Goal: Task Accomplishment & Management: Manage account settings

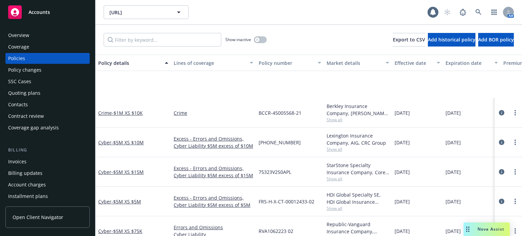
scroll to position [74, 0]
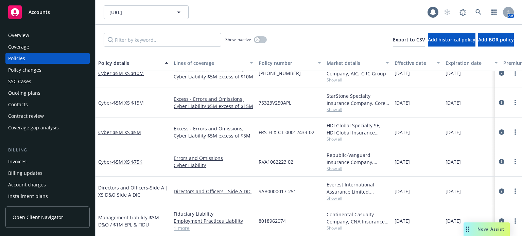
click at [486, 15] on div "AM" at bounding box center [477, 12] width 73 height 14
click at [482, 13] on icon at bounding box center [479, 12] width 6 height 6
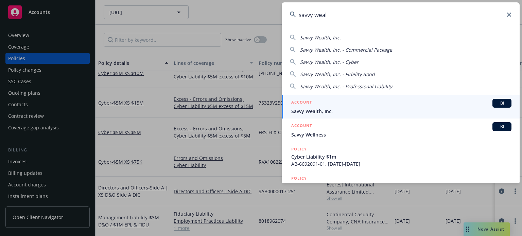
type input "savvy weal"
click at [357, 110] on span "Savvy Wealth, Inc." at bounding box center [402, 111] width 220 height 7
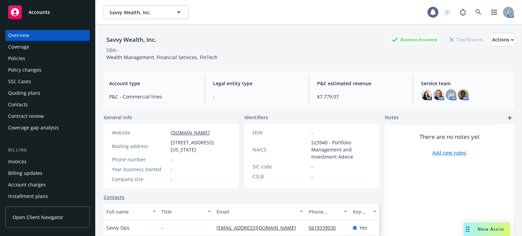
click at [27, 60] on div "Policies" at bounding box center [47, 58] width 79 height 11
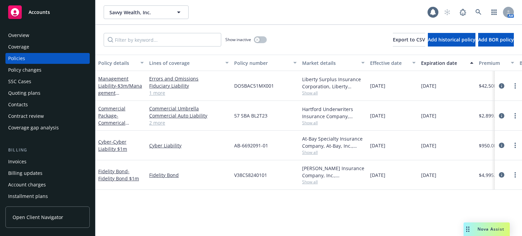
click at [130, 66] on button "Policy details" at bounding box center [121, 63] width 51 height 16
click at [126, 64] on div "Policy details" at bounding box center [117, 63] width 38 height 7
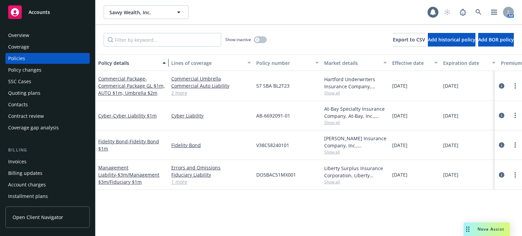
drag, startPoint x: 147, startPoint y: 69, endPoint x: 173, endPoint y: 67, distance: 25.6
click at [167, 67] on div "button" at bounding box center [165, 63] width 3 height 16
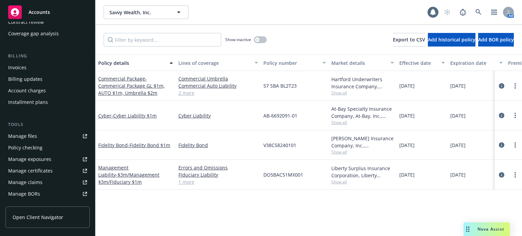
scroll to position [102, 0]
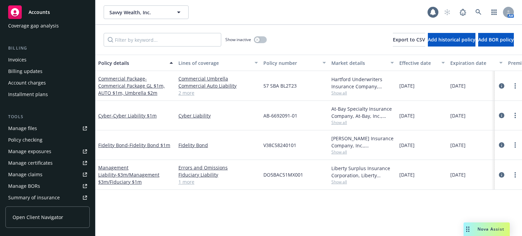
click at [34, 124] on div "Manage files" at bounding box center [22, 128] width 29 height 11
click at [479, 12] on icon at bounding box center [479, 12] width 6 height 6
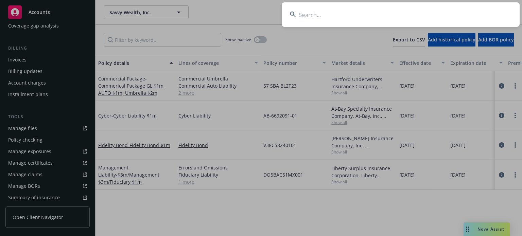
click at [352, 12] on input at bounding box center [401, 14] width 238 height 24
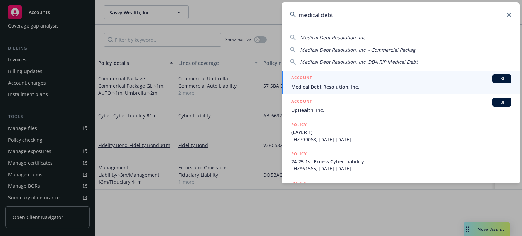
type input "medical debt"
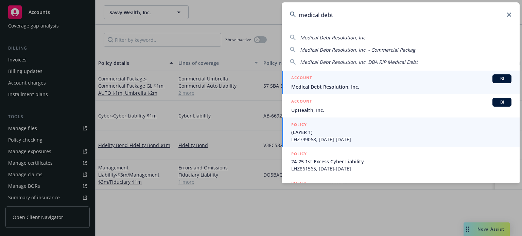
click at [342, 85] on span "Medical Debt Resolution, Inc." at bounding box center [402, 86] width 220 height 7
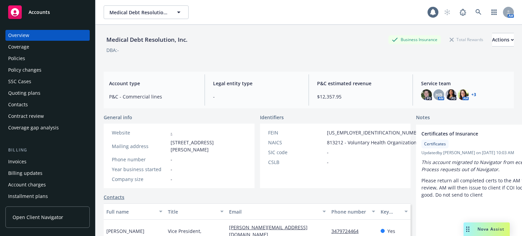
click at [47, 95] on div "Quoting plans" at bounding box center [47, 93] width 79 height 11
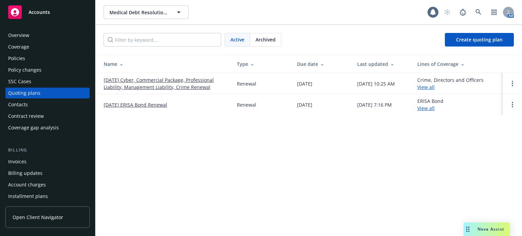
click at [174, 79] on link "[DATE] Cyber, Commercial Package, Professional Liability, Management Liability,…" at bounding box center [165, 84] width 122 height 14
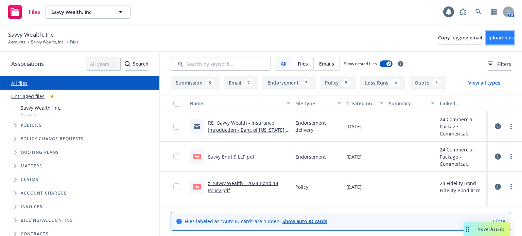
click at [487, 37] on span "Upload files" at bounding box center [501, 37] width 28 height 6
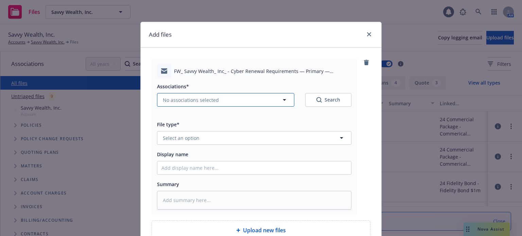
click at [205, 105] on button "No associations selected" at bounding box center [225, 100] width 137 height 14
type textarea "x"
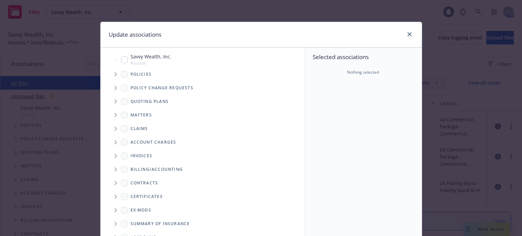
click at [115, 102] on icon "Tree Example" at bounding box center [116, 102] width 3 height 4
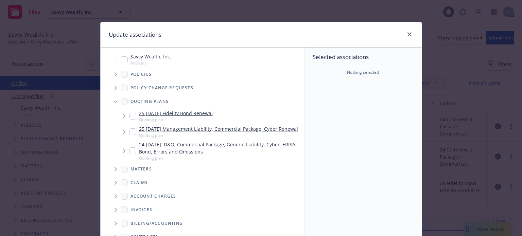
click at [123, 134] on icon "Tree Example" at bounding box center [124, 132] width 3 height 4
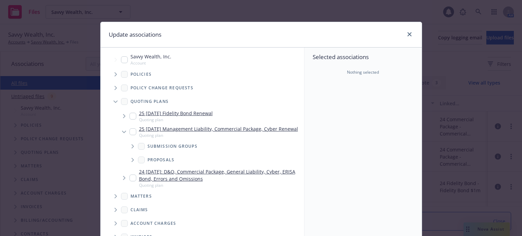
click at [132, 149] on icon "Tree Example" at bounding box center [133, 147] width 2 height 4
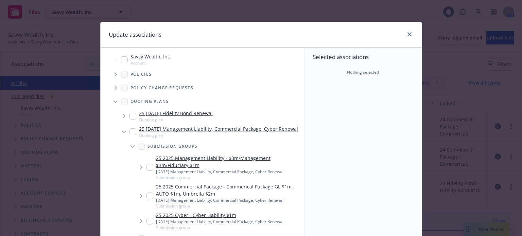
scroll to position [34, 0]
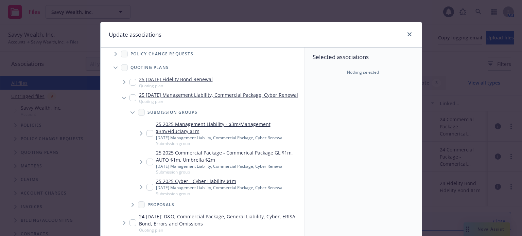
click at [147, 191] on input "Tree Example" at bounding box center [150, 187] width 7 height 7
checkbox input "true"
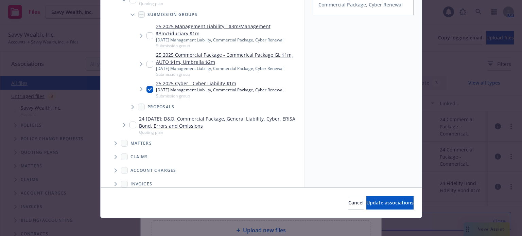
scroll to position [101, 0]
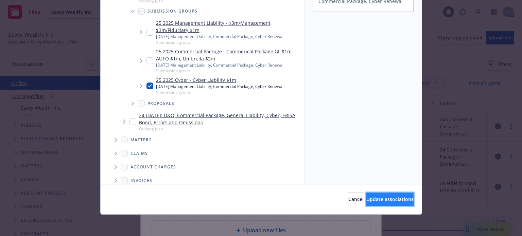
click at [367, 203] on button "Update associations" at bounding box center [390, 200] width 47 height 14
type textarea "x"
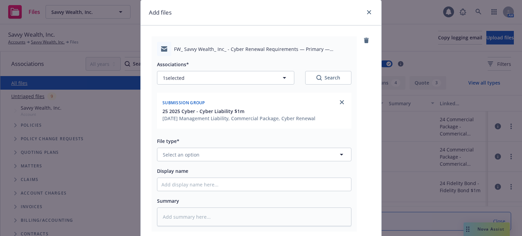
scroll to position [34, 0]
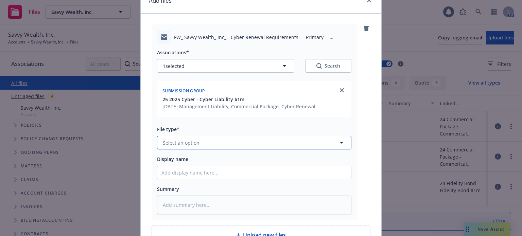
click at [195, 143] on span "Select an option" at bounding box center [181, 142] width 37 height 7
type input "email"
click at [183, 159] on div "Email" at bounding box center [255, 162] width 186 height 10
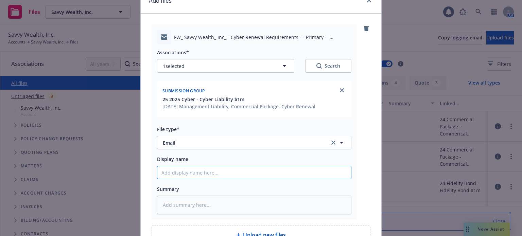
click at [181, 170] on input "Display name" at bounding box center [254, 172] width 194 height 13
type textarea "x"
type input "C"
type textarea "x"
type input "Cy"
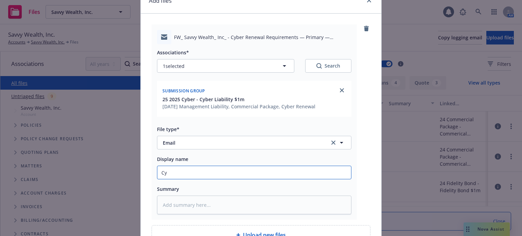
type textarea "x"
type input "Cyb"
type textarea "x"
type input "Cybe"
type textarea "x"
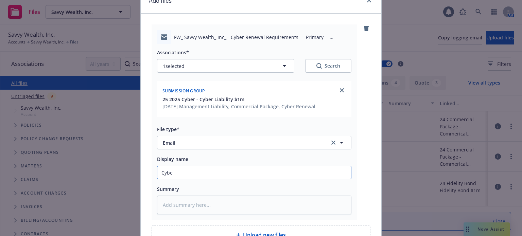
type input "Cyber"
type textarea "x"
type input "Cyber"
type textarea "x"
type input "Cyber s"
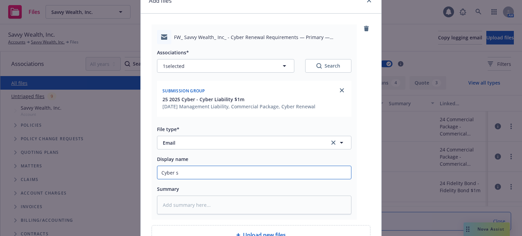
type textarea "x"
type input "Cyber su"
type textarea "x"
type input "Cyber sub"
type textarea "x"
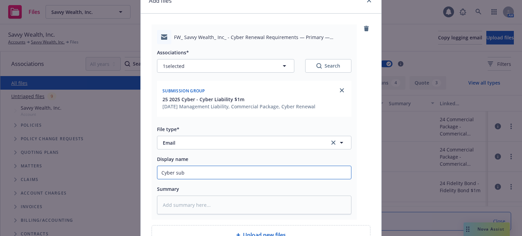
type input "Cyber subm"
type textarea "x"
type input "Cyber submi"
type textarea "x"
type input "Cyber submis"
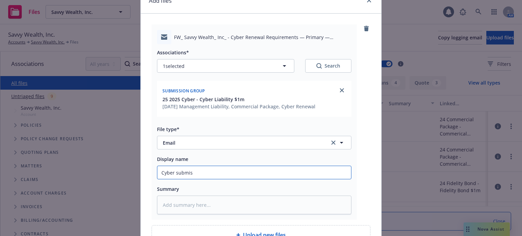
type textarea "x"
type input "Cyber submiss"
type textarea "x"
type input "Cyber submissi"
type textarea "x"
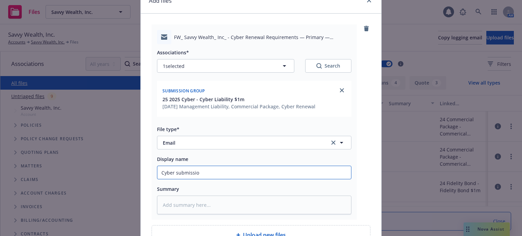
type input "Cyber submission"
type textarea "x"
type input "Cyber submission"
type textarea "x"
type input "Cyber submission f"
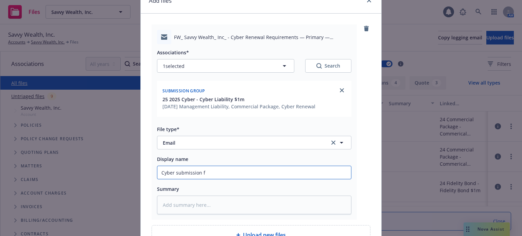
type textarea "x"
type input "Cyber submission fo"
type textarea "x"
type input "Cyber submission fol"
type textarea "x"
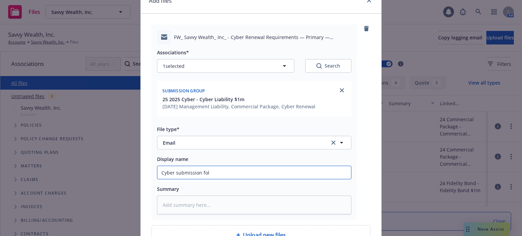
type input "Cyber submission foll"
type textarea "x"
type input "Cyber submission follo"
type textarea "x"
type input "Cyber submission follow"
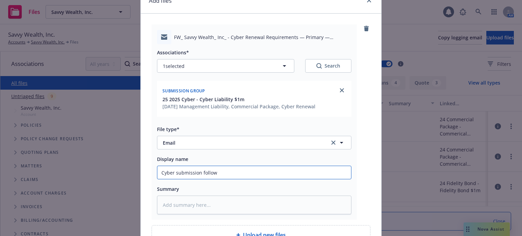
type textarea "x"
type input "Cyber submission follow"
type textarea "x"
type input "Cyber submission follow u"
type textarea "x"
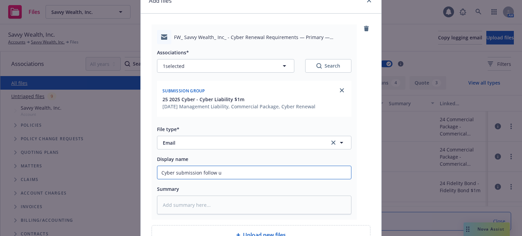
type input "Cyber submission follow up"
type textarea "x"
type input "Cyber submission follow up f"
type textarea "x"
type input "Cyber submission follow up fr"
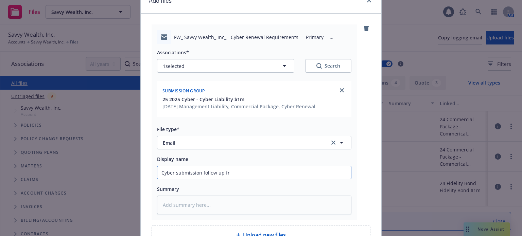
type textarea "x"
type input "Cyber submission follow up fro"
type textarea "x"
type input "Cyber submission follow up from"
type textarea "x"
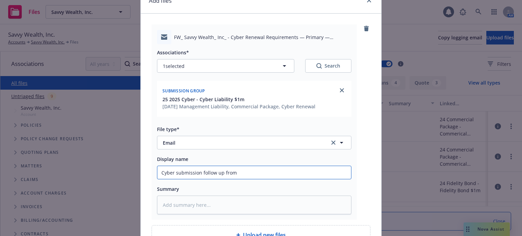
type input "Cyber submission follow up from"
type textarea "x"
type input "Cyber submission follow up from L"
type textarea "x"
type input "Cyber submission follow up from Li"
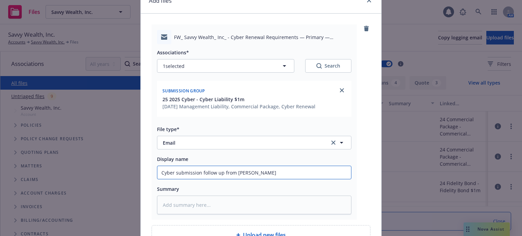
type textarea "x"
type input "Cyber submission follow up from Lim"
type textarea "x"
type input "Cyber submission follow up from Limi"
type textarea "x"
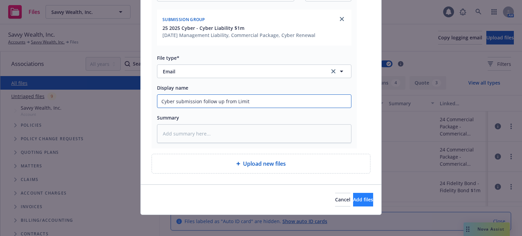
type input "Cyber submission follow up from Limit"
click at [359, 203] on button "Add files" at bounding box center [363, 200] width 20 height 14
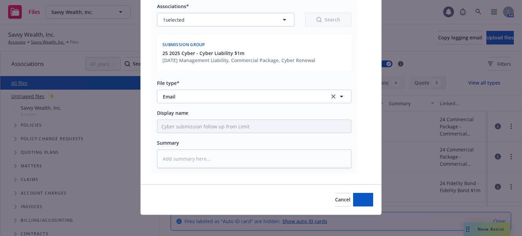
type textarea "x"
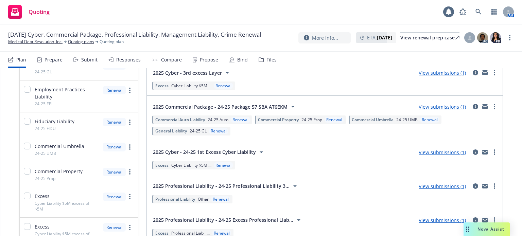
scroll to position [102, 0]
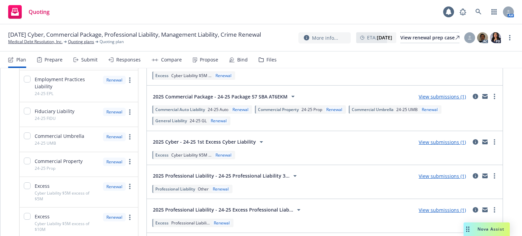
click at [437, 174] on link "View submissions (1)" at bounding box center [442, 176] width 47 height 6
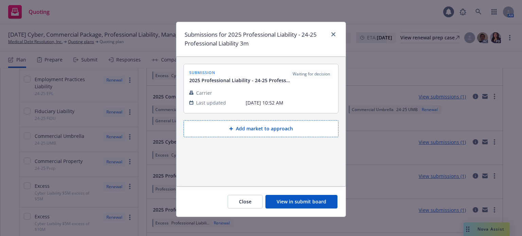
click at [318, 202] on button "View in submit board" at bounding box center [302, 202] width 72 height 14
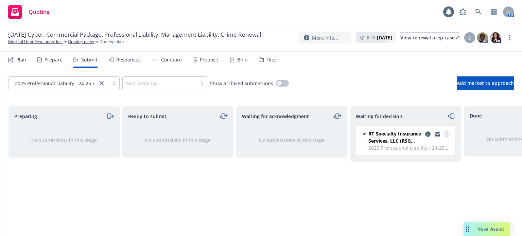
click at [445, 136] on link "more" at bounding box center [447, 134] width 8 height 8
click at [357, 180] on div "Waiting for decision RT Specialty Insurance Services, LLC (RSG Specialty, LLC) …" at bounding box center [405, 164] width 111 height 116
click at [446, 132] on link "more" at bounding box center [447, 134] width 8 height 8
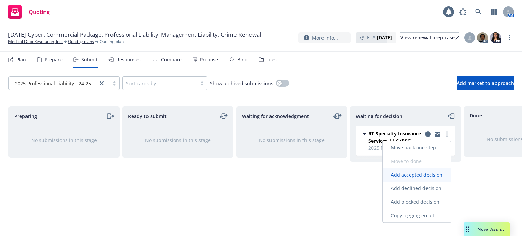
click at [408, 175] on span "Add accepted decision" at bounding box center [417, 175] width 68 height 6
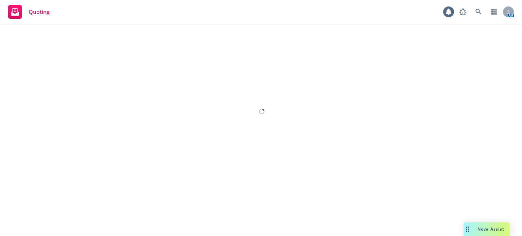
select select "12"
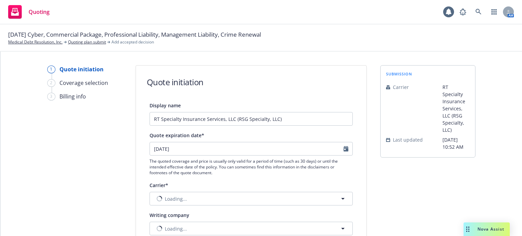
click at [344, 151] on div at bounding box center [348, 149] width 9 height 13
click at [344, 145] on div at bounding box center [348, 149] width 9 height 13
click at [340, 148] on div "10/16/2025" at bounding box center [251, 149] width 203 height 14
select select "10"
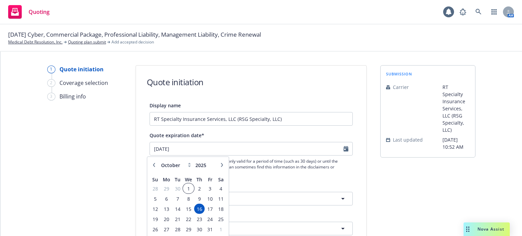
click at [190, 189] on span "1" at bounding box center [189, 188] width 10 height 9
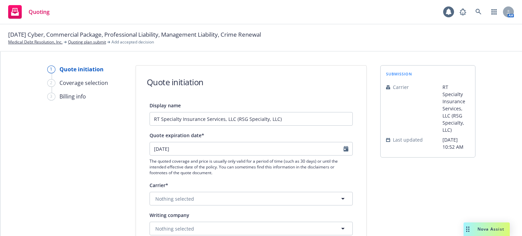
type input "10/01/2025"
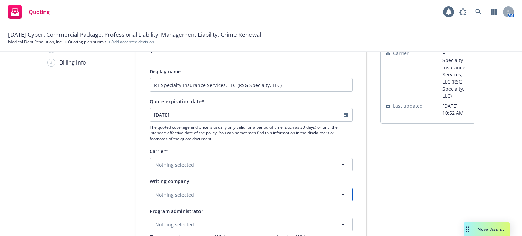
click at [188, 193] on span "Nothing selected" at bounding box center [174, 195] width 39 height 7
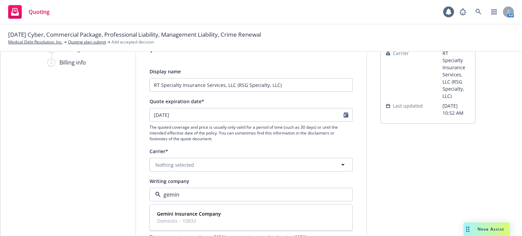
type input "gemini"
click at [194, 211] on span "Gemini Insurance Company" at bounding box center [189, 214] width 64 height 7
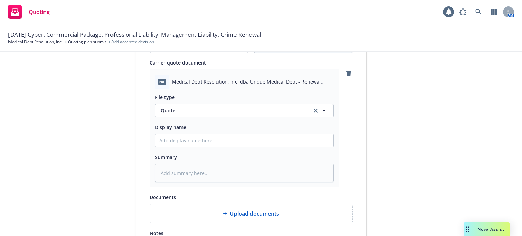
scroll to position [340, 0]
type textarea "x"
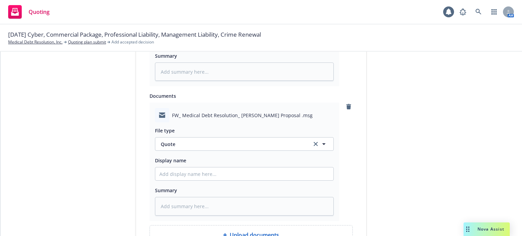
scroll to position [442, 0]
click at [183, 144] on span "Quote" at bounding box center [232, 143] width 143 height 7
type input "email"
click at [196, 162] on div "Email" at bounding box center [245, 162] width 170 height 10
click at [186, 179] on input "Display name" at bounding box center [244, 173] width 178 height 13
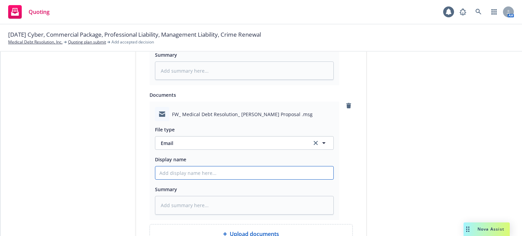
type textarea "x"
type input "P"
type textarea "x"
type input "Pr"
type textarea "x"
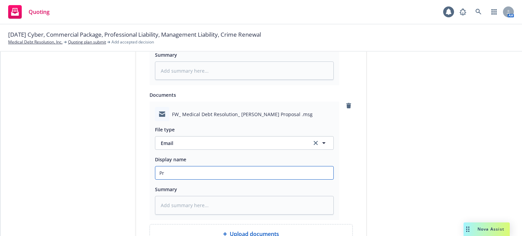
type input "Pro"
type textarea "x"
type input "Prof"
type textarea "x"
type input "Prof"
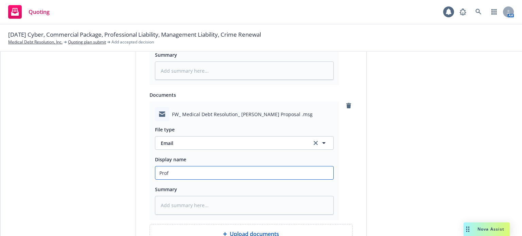
type textarea "x"
type input "Prof L"
type textarea "x"
type input "Prof Li"
type textarea "x"
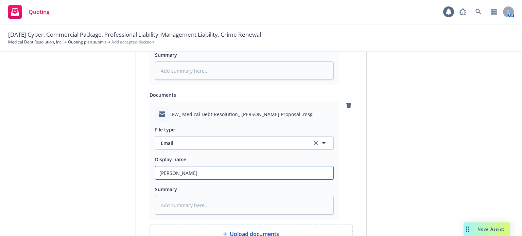
type input "Prof Lia"
type textarea "x"
type input "Prof Liab"
type textarea "x"
type input "Prof Liab"
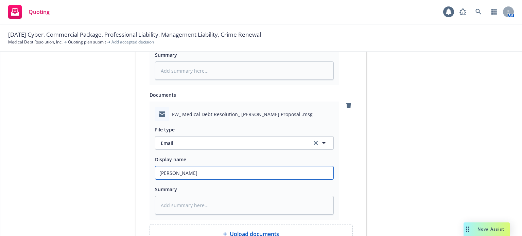
type textarea "x"
type input "Prof Liab q"
type textarea "x"
type input "Prof Liab qu"
type textarea "x"
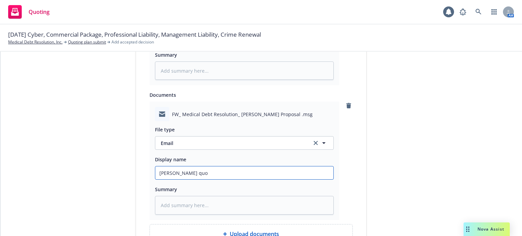
type input "Prof Liab quot"
type textarea "x"
type input "Prof Liab quote"
type textarea "x"
type input "Prof Liab quote r"
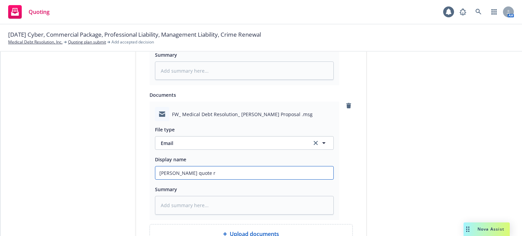
type textarea "x"
type input "Prof Liab quote re"
type textarea "x"
type input "Prof Liab quote rec"
type textarea "x"
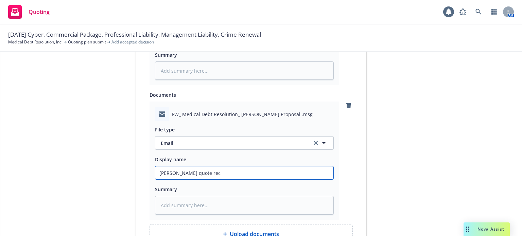
type input "Prof Liab quote recd"
type textarea "x"
type input "Prof Liab quote recd f"
type textarea "x"
type input "Prof Liab quote recd fr"
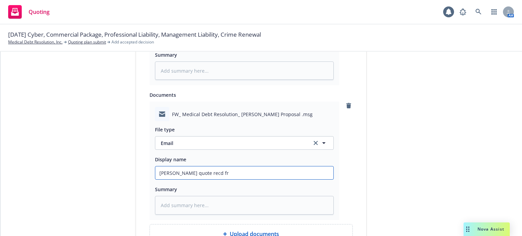
type textarea "x"
type input "Prof Liab quote recd fro"
type textarea "x"
type input "Prof Liab quote recd from"
type textarea "x"
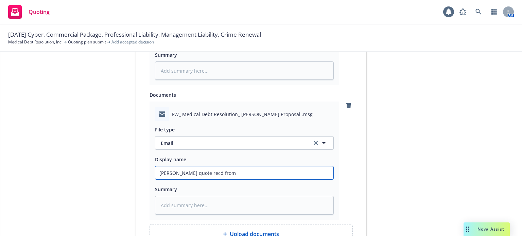
type input "Prof Liab quote recd from"
type textarea "x"
type input "Prof Liab quote recd from R"
type textarea "x"
type input "Prof Liab quote recd from RT"
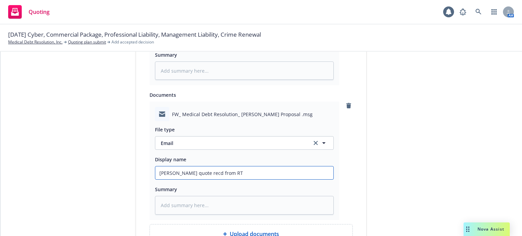
type textarea "x"
type input "Prof Liab quote recd from RT"
type textarea "x"
type input "Prof Liab quote recd from RT w"
type textarea "x"
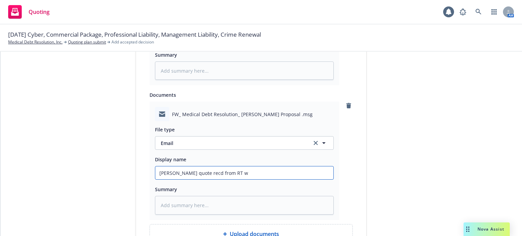
type input "Prof Liab quote recd from RT w/"
type textarea "x"
type input "Prof Liab quote recd from RT w/"
type textarea "x"
type input "Prof Liab quote recd from RT w/ n"
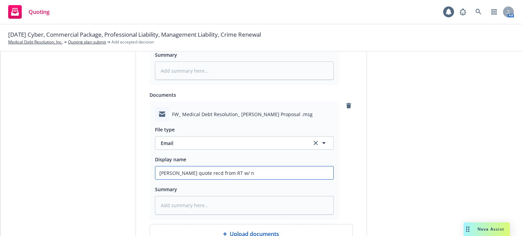
type textarea "x"
type input "Prof Liab quote recd from RT w/ no"
type textarea "x"
type input "Prof Liab quote recd from RT w/ not"
type textarea "x"
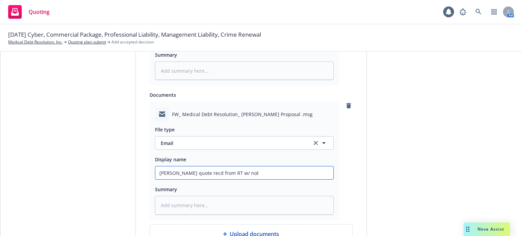
type input "Prof Liab quote recd from RT w/ note"
type textarea "x"
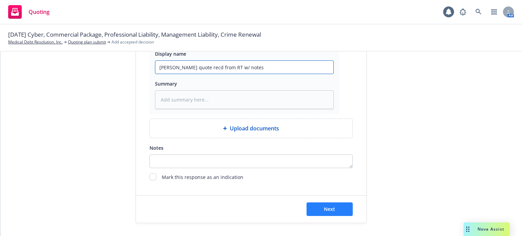
type input "Prof Liab quote recd from RT w/ notes"
click at [341, 211] on button "Next" at bounding box center [330, 210] width 46 height 14
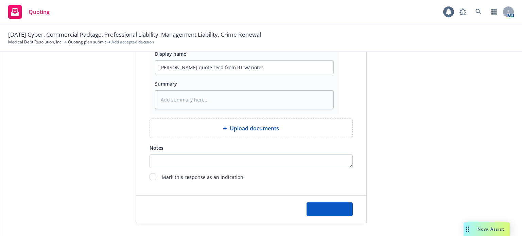
type textarea "x"
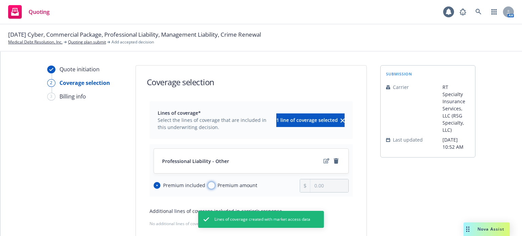
click at [209, 184] on input "Premium amount" at bounding box center [211, 185] width 7 height 7
radio input "true"
radio input "false"
drag, startPoint x: 308, startPoint y: 189, endPoint x: 302, endPoint y: 189, distance: 5.8
click at [302, 189] on div "0.00" at bounding box center [324, 186] width 49 height 14
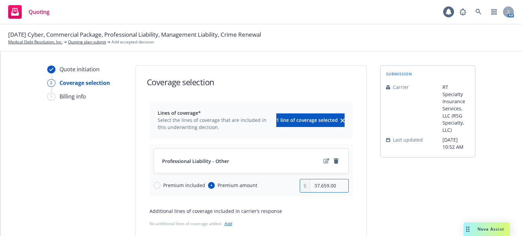
type input "37,659.00"
click at [284, 185] on div "Premium included Premium amount" at bounding box center [227, 186] width 147 height 14
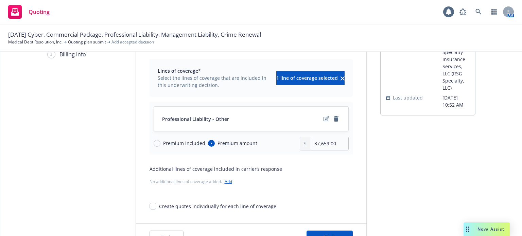
scroll to position [70, 0]
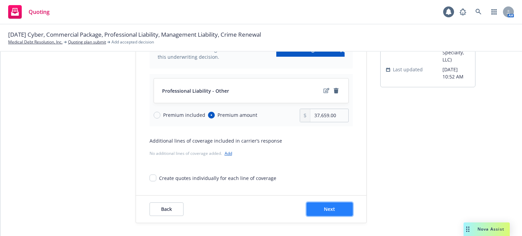
click at [333, 212] on button "Next" at bounding box center [330, 210] width 46 height 14
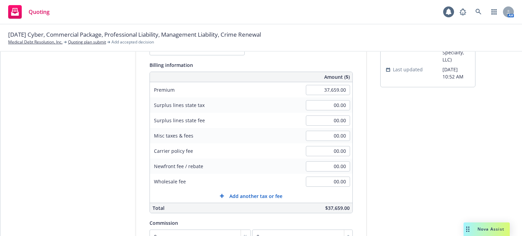
scroll to position [2, 0]
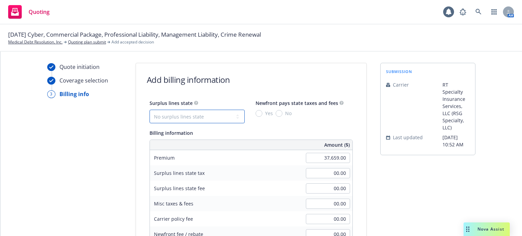
click at [161, 111] on select "No surplus lines state Alaska Alabama Arkansas Arizona California Colorado Conn…" at bounding box center [197, 117] width 95 height 14
select select "NY"
click at [150, 110] on select "No surplus lines state Alaska Alabama Arkansas Arizona California Colorado Conn…" at bounding box center [197, 117] width 95 height 14
type input "1,355.72"
type input "56.49"
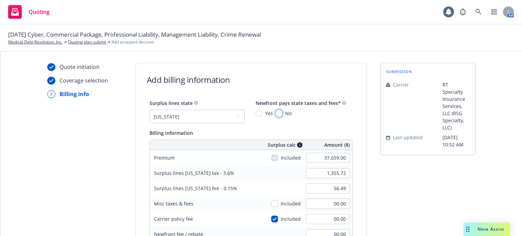
click at [276, 113] on input "No" at bounding box center [279, 113] width 7 height 7
radio input "true"
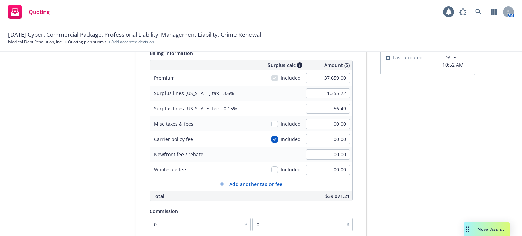
scroll to position [138, 0]
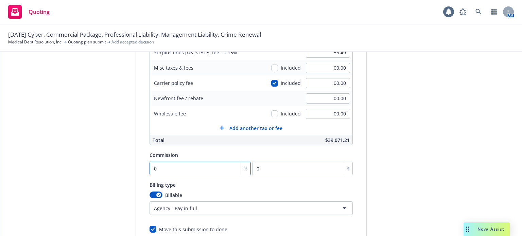
click at [184, 168] on input "0" at bounding box center [201, 169] width 102 height 14
type input "1"
type input "376.59"
type input "10"
type input "3765.9"
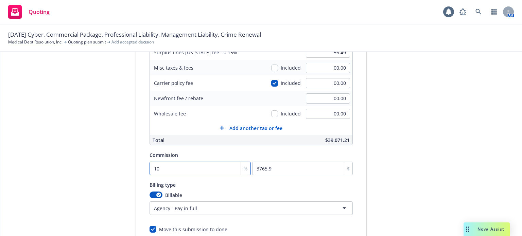
scroll to position [190, 0]
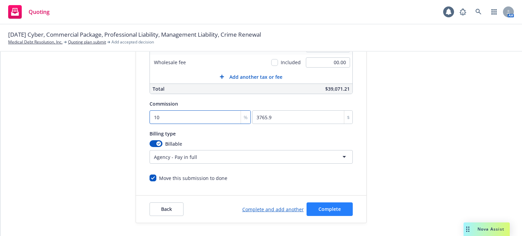
type input "10"
click at [327, 207] on span "Complete" at bounding box center [330, 209] width 22 height 6
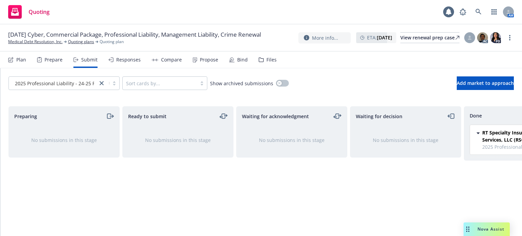
click at [472, 14] on div "AM" at bounding box center [485, 12] width 58 height 14
click at [484, 11] on link at bounding box center [479, 12] width 14 height 14
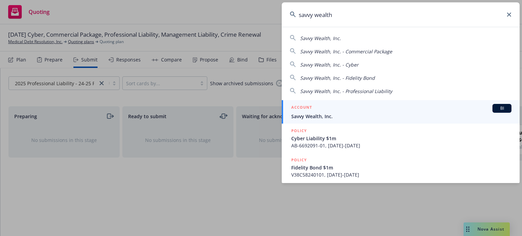
type input "savvy wealth"
click at [355, 113] on span "Savvy Wealth, Inc." at bounding box center [402, 116] width 220 height 7
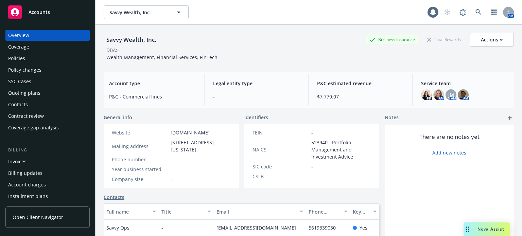
click at [47, 54] on div "Policies" at bounding box center [47, 58] width 79 height 11
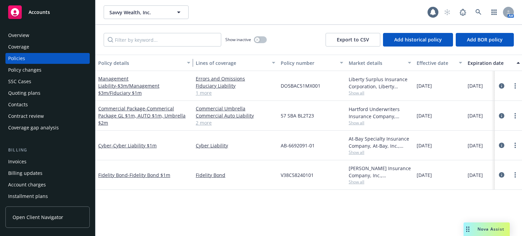
drag, startPoint x: 144, startPoint y: 68, endPoint x: 190, endPoint y: 65, distance: 46.7
click at [190, 65] on div "button" at bounding box center [189, 63] width 3 height 16
click at [350, 179] on div "Beazley Insurance Company, Inc., Beazley Group Show all" at bounding box center [380, 175] width 63 height 20
click at [350, 182] on span "Show all" at bounding box center [380, 182] width 63 height 6
click at [331, 198] on div "Policy details Lines of coverage Policy number Market details Effective date Ex…" at bounding box center [309, 146] width 427 height 182
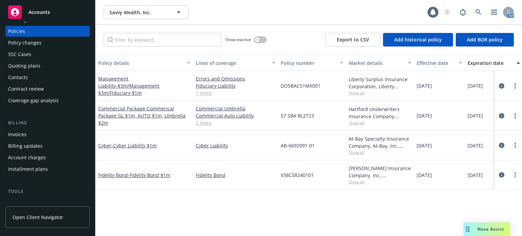
scroll to position [102, 0]
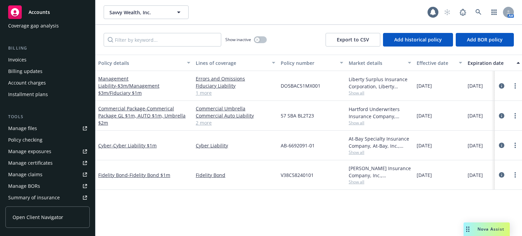
click at [33, 126] on div "Manage files" at bounding box center [22, 128] width 29 height 11
click at [359, 183] on span "Show all" at bounding box center [380, 182] width 63 height 6
click at [231, 199] on div "Policy details Lines of coverage Policy number Market details Effective date Ex…" at bounding box center [309, 146] width 427 height 182
click at [159, 173] on span "- Fidelity Bond $1m" at bounding box center [149, 175] width 43 height 6
click at [159, 173] on div "Savvy Wealth, Inc. Savvy Wealth, Inc. 1 AM Show inactive Export to CSV Add hist…" at bounding box center [309, 118] width 427 height 236
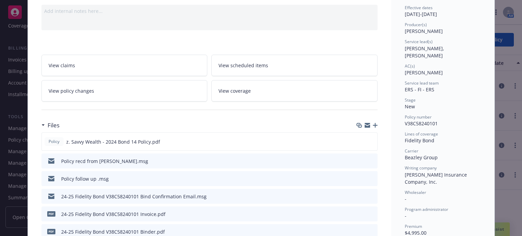
scroll to position [102, 0]
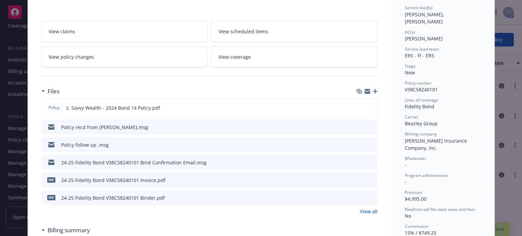
click at [366, 161] on div at bounding box center [366, 162] width 17 height 7
click at [370, 161] on icon "preview file" at bounding box center [371, 162] width 6 height 5
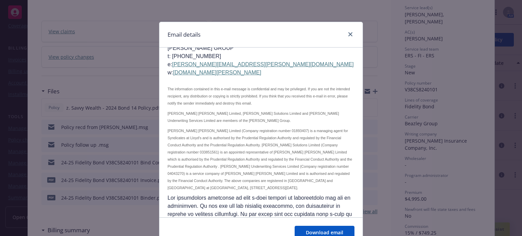
scroll to position [442, 0]
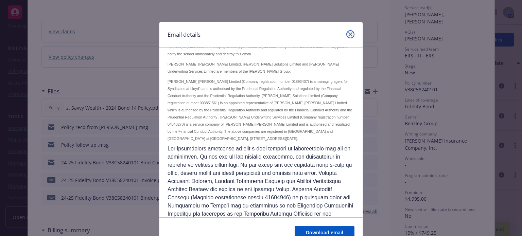
click at [349, 35] on icon "close" at bounding box center [351, 34] width 4 height 4
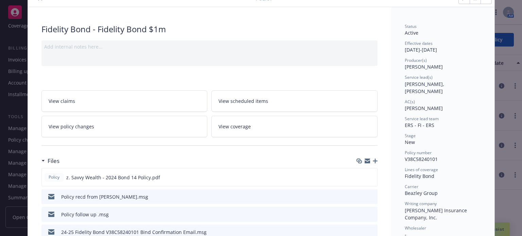
scroll to position [0, 0]
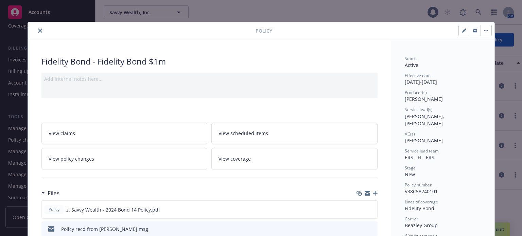
click at [38, 31] on icon "close" at bounding box center [40, 31] width 4 height 4
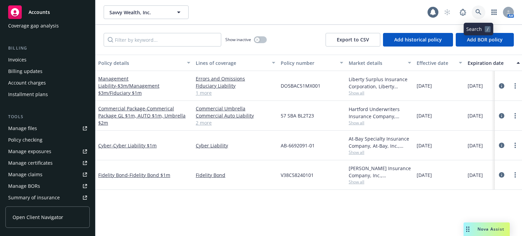
click at [475, 11] on link at bounding box center [479, 12] width 14 height 14
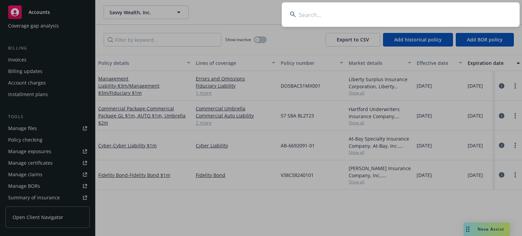
click at [348, 14] on input at bounding box center [401, 14] width 238 height 24
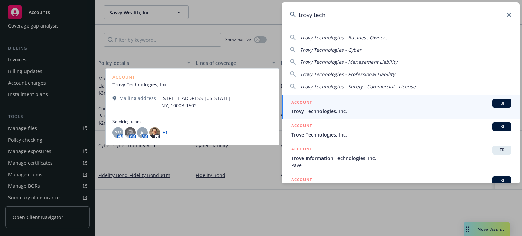
type input "trovy tech"
click at [323, 112] on span "Trovy Technologies, Inc." at bounding box center [402, 111] width 220 height 7
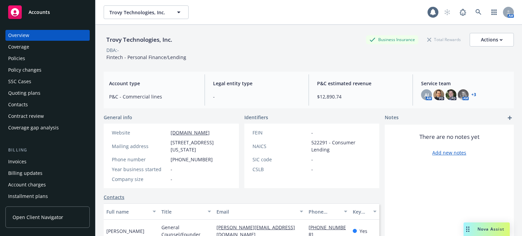
click at [43, 56] on div "Policies" at bounding box center [47, 58] width 79 height 11
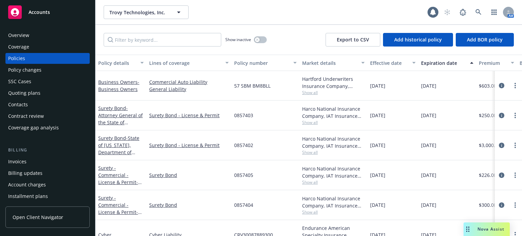
click at [113, 65] on div "Policy details" at bounding box center [117, 63] width 38 height 7
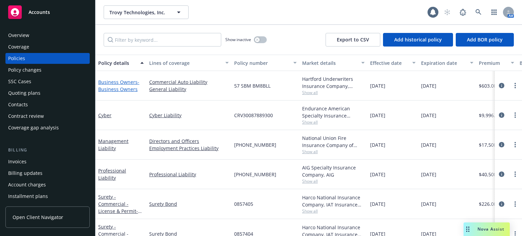
click at [114, 89] on span "- Business Owners" at bounding box center [118, 86] width 41 height 14
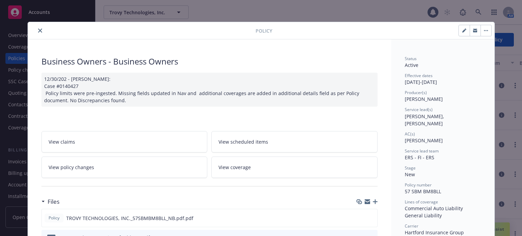
click at [38, 30] on icon "close" at bounding box center [40, 31] width 4 height 4
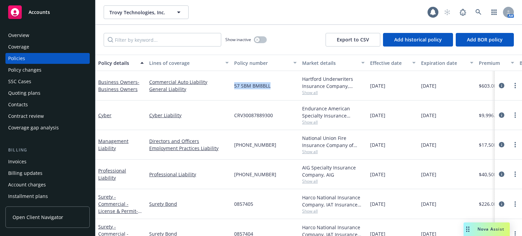
drag, startPoint x: 273, startPoint y: 86, endPoint x: 234, endPoint y: 86, distance: 39.5
click at [234, 86] on div "57 SBM BM8BLL" at bounding box center [266, 86] width 68 height 30
copy span "57 SBM BM8BLL"
drag, startPoint x: 276, startPoint y: 87, endPoint x: 235, endPoint y: 86, distance: 40.8
click at [235, 86] on div "57 SBM BM8BLL" at bounding box center [266, 86] width 68 height 30
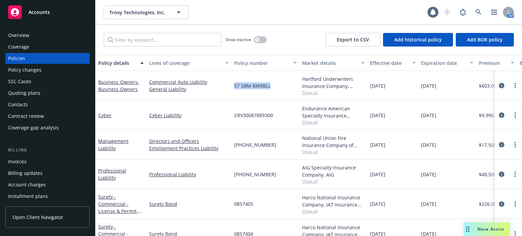
copy span "57 SBM BM8BLL"
click at [478, 13] on icon at bounding box center [479, 12] width 6 height 6
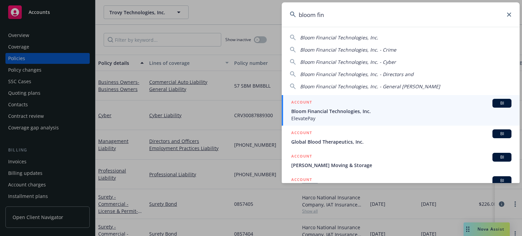
type input "bloom fin"
click at [360, 113] on span "Bloom Financial Technologies, Inc." at bounding box center [402, 111] width 220 height 7
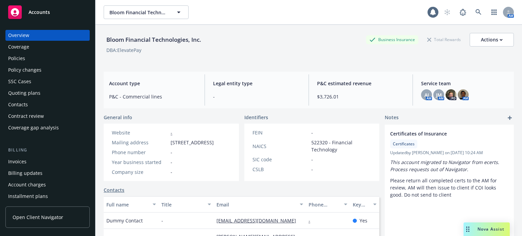
click at [39, 58] on div "Policies" at bounding box center [47, 58] width 79 height 11
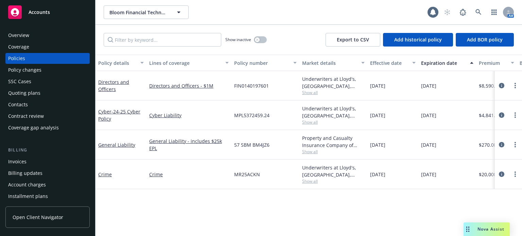
click at [122, 61] on div "Policy details" at bounding box center [117, 63] width 38 height 7
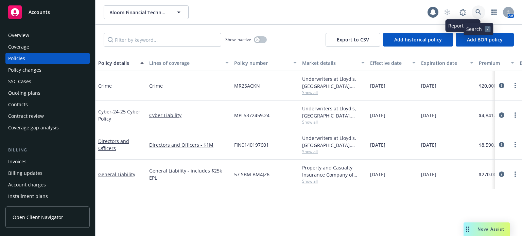
click at [478, 8] on link at bounding box center [479, 12] width 14 height 14
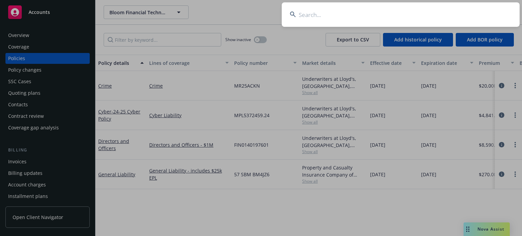
click at [388, 10] on input at bounding box center [401, 14] width 238 height 24
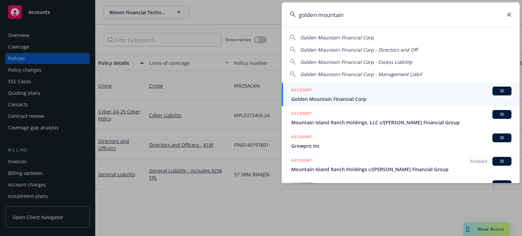
type input "golden mountain"
click at [341, 100] on span "Golden Mountain Financial Corp" at bounding box center [402, 99] width 220 height 7
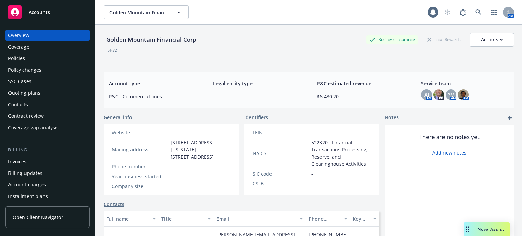
click at [12, 60] on div "Policies" at bounding box center [16, 58] width 17 height 11
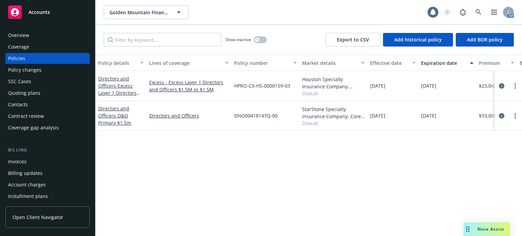
click at [117, 64] on div "Policy details" at bounding box center [117, 63] width 38 height 7
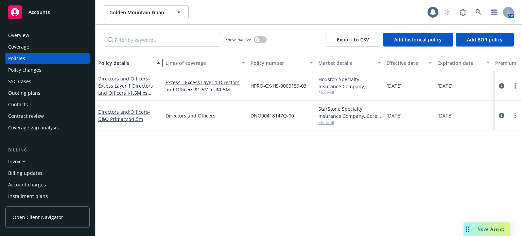
drag, startPoint x: 143, startPoint y: 68, endPoint x: 159, endPoint y: 68, distance: 16.3
click at [159, 68] on div "button" at bounding box center [159, 63] width 3 height 16
click at [333, 90] on span "Show all" at bounding box center [350, 93] width 63 height 6
drag, startPoint x: 226, startPoint y: 143, endPoint x: 233, endPoint y: 142, distance: 6.9
click at [233, 142] on div "Policy details Lines of coverage Policy number Market details Effective date Ex…" at bounding box center [309, 146] width 427 height 182
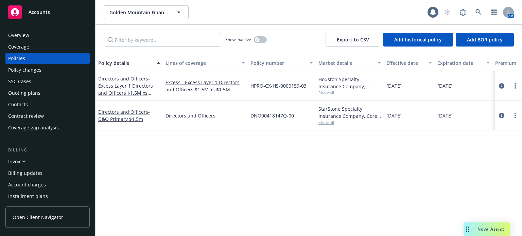
click at [325, 121] on span "Show all" at bounding box center [350, 123] width 63 height 6
click at [120, 168] on div "Policy details Lines of coverage Policy number Market details Effective date Ex…" at bounding box center [309, 146] width 427 height 182
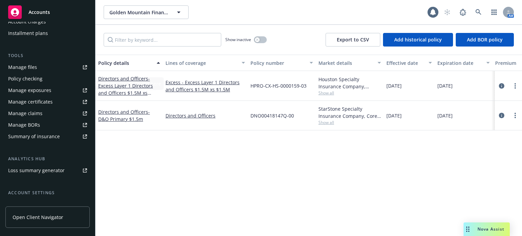
scroll to position [170, 0]
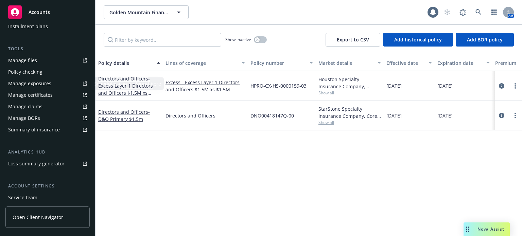
click at [45, 64] on link "Manage files" at bounding box center [47, 60] width 84 height 11
click at [336, 95] on span "Show all" at bounding box center [350, 93] width 63 height 6
click at [155, 175] on div "Policy details Lines of coverage Policy number Market details Effective date Ex…" at bounding box center [309, 146] width 427 height 182
click at [130, 111] on link "Directors and Officers - D&O Primary $1.5m" at bounding box center [124, 116] width 52 height 14
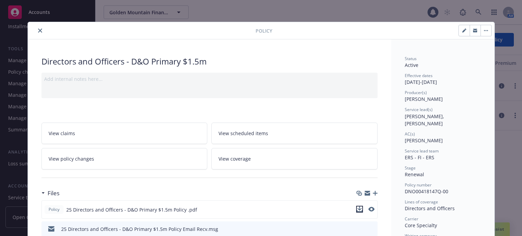
click at [357, 207] on icon "download file" at bounding box center [359, 209] width 5 height 5
click at [38, 30] on icon "close" at bounding box center [40, 31] width 4 height 4
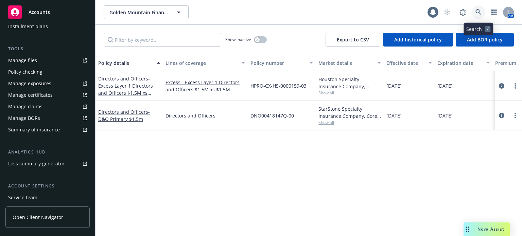
click at [479, 14] on icon at bounding box center [479, 12] width 6 height 6
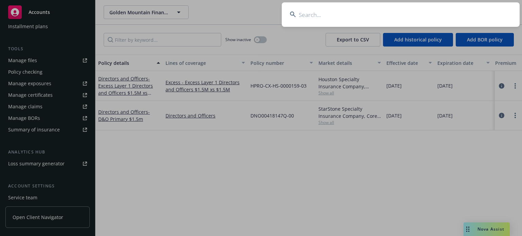
click at [414, 12] on input at bounding box center [401, 14] width 238 height 24
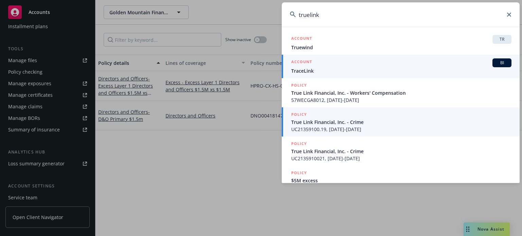
type input "truelink"
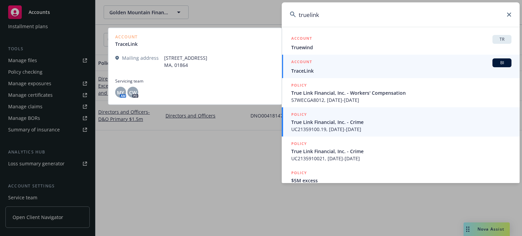
click at [323, 120] on span "True Link Financial, Inc. - Crime" at bounding box center [402, 122] width 220 height 7
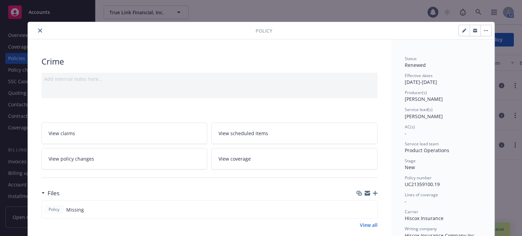
click at [40, 31] on button "close" at bounding box center [40, 31] width 8 height 8
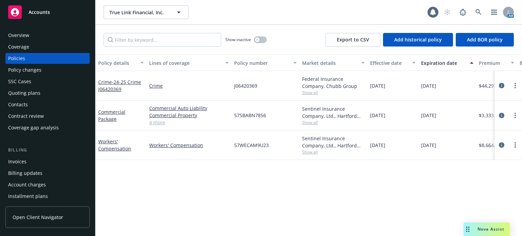
click at [120, 61] on div "Policy details" at bounding box center [117, 63] width 38 height 7
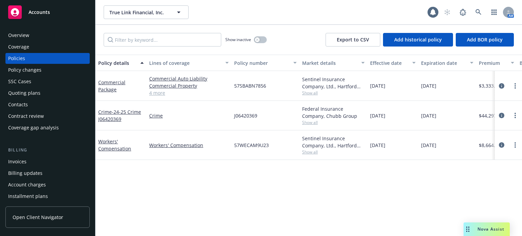
click at [147, 68] on div "Policy details Lines of coverage Policy number Market details Effective date Ex…" at bounding box center [424, 63] width 657 height 16
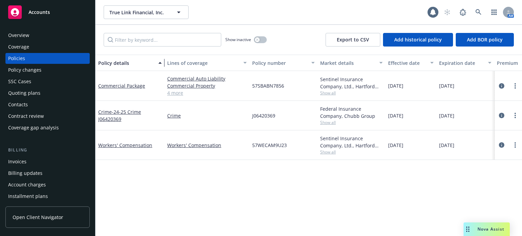
drag, startPoint x: 144, startPoint y: 68, endPoint x: 188, endPoint y: 66, distance: 43.9
click at [178, 66] on div "Policy details Lines of coverage Policy number Market details Effective date Ex…" at bounding box center [433, 63] width 675 height 16
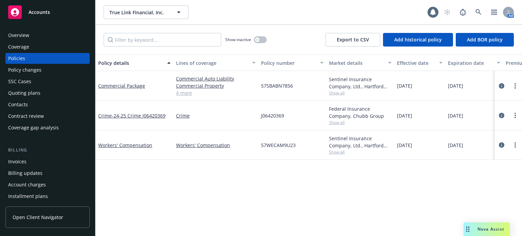
click at [347, 93] on span "Show all" at bounding box center [360, 93] width 63 height 6
click at [312, 90] on div "57SBABN7856" at bounding box center [293, 86] width 68 height 30
click at [335, 154] on span "Show all" at bounding box center [360, 152] width 63 height 6
click at [319, 138] on div "57WECAM9U23" at bounding box center [293, 146] width 68 height 30
click at [335, 125] on span "Show all" at bounding box center [360, 123] width 63 height 6
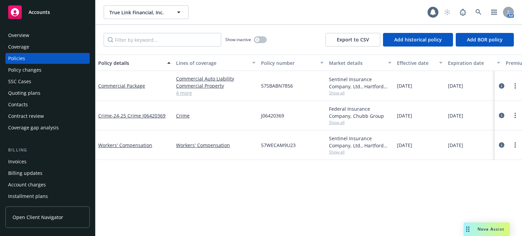
click at [310, 114] on div "J06420369" at bounding box center [293, 116] width 68 height 30
click at [337, 96] on div "Sentinel Insurance Company, Ltd., Hartford Insurance Group Show all" at bounding box center [361, 86] width 68 height 30
click at [339, 95] on span "Show all" at bounding box center [360, 93] width 63 height 6
click at [358, 195] on div "Policy details Lines of coverage Policy number Market details Effective date Ex…" at bounding box center [309, 146] width 427 height 182
click at [339, 151] on span "Show all" at bounding box center [360, 152] width 63 height 6
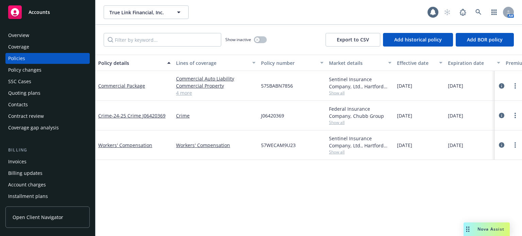
click at [237, 176] on div "Policy details Lines of coverage Policy number Market details Effective date Ex…" at bounding box center [309, 146] width 427 height 182
drag, startPoint x: 298, startPoint y: 88, endPoint x: 262, endPoint y: 87, distance: 36.8
click at [262, 87] on div "57SBABN7856" at bounding box center [293, 86] width 68 height 30
copy span "57SBABN7856"
drag, startPoint x: 304, startPoint y: 145, endPoint x: 259, endPoint y: 145, distance: 45.2
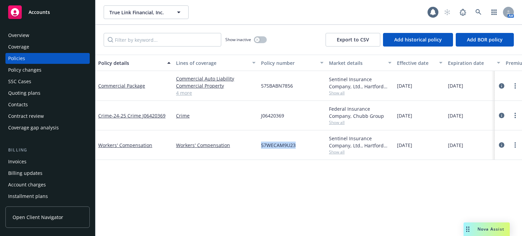
click at [259, 145] on div "57WECAM9U23" at bounding box center [293, 146] width 68 height 30
copy span "57WECAM9U23"
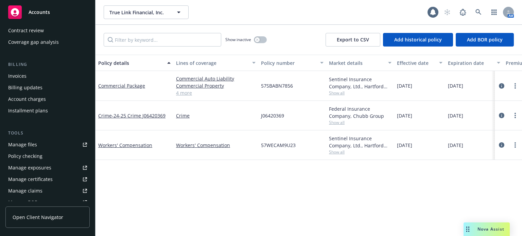
scroll to position [230, 0]
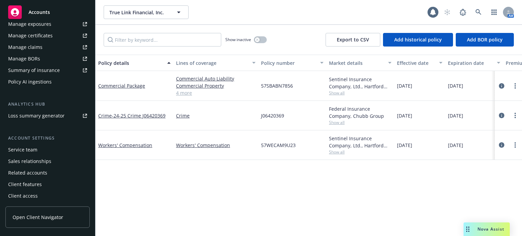
click at [41, 148] on div "Service team" at bounding box center [47, 150] width 79 height 11
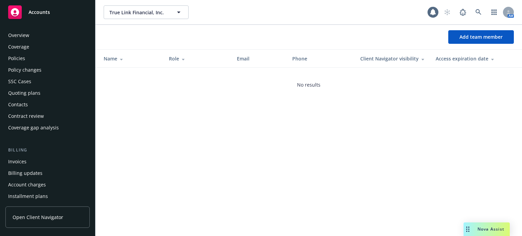
scroll to position [230, 0]
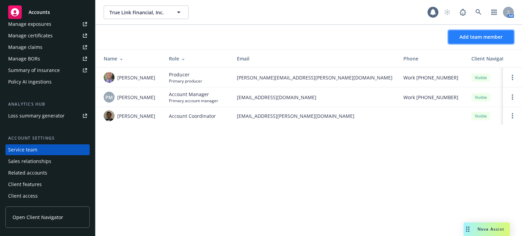
click at [484, 36] on span "Add team member" at bounding box center [481, 37] width 43 height 6
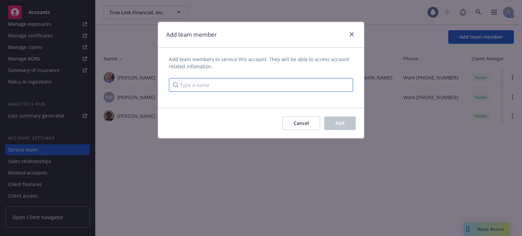
click at [219, 84] on input "Type a name" at bounding box center [261, 85] width 184 height 14
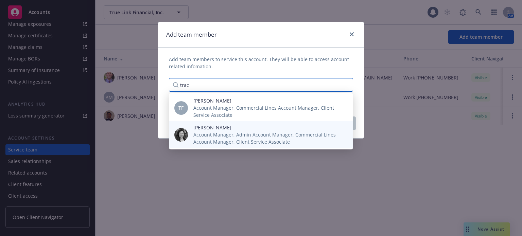
type input "trac"
click at [226, 134] on span "Account Manager, Admin Account Manager, Commercial Lines Account Manager, Clien…" at bounding box center [268, 138] width 149 height 14
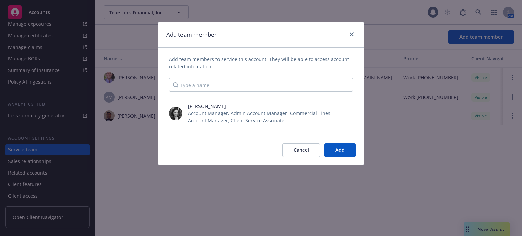
drag, startPoint x: 348, startPoint y: 113, endPoint x: 287, endPoint y: 102, distance: 61.5
click at [348, 113] on icon "close" at bounding box center [349, 114] width 4 height 4
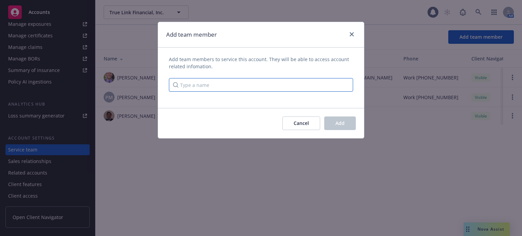
click at [230, 83] on input "Type a name" at bounding box center [261, 85] width 184 height 14
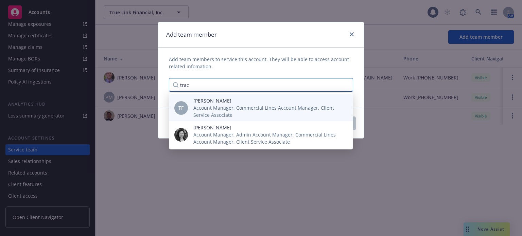
type input "trac"
click at [218, 104] on span "Account Manager, Commercial Lines Account Manager, Client Service Associate" at bounding box center [268, 111] width 149 height 14
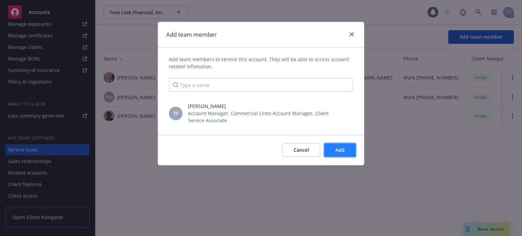
click at [334, 153] on button "Add" at bounding box center [341, 151] width 32 height 14
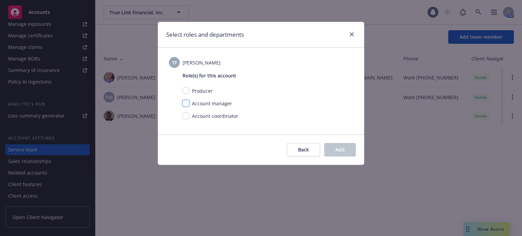
click at [187, 103] on input "checkbox" at bounding box center [186, 103] width 7 height 7
checkbox input "true"
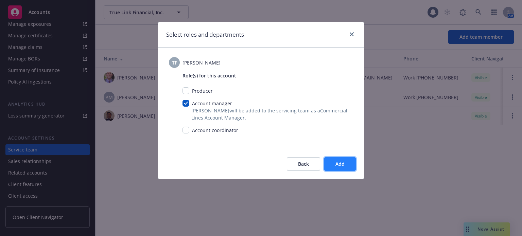
click at [351, 162] on button "Add" at bounding box center [341, 164] width 32 height 14
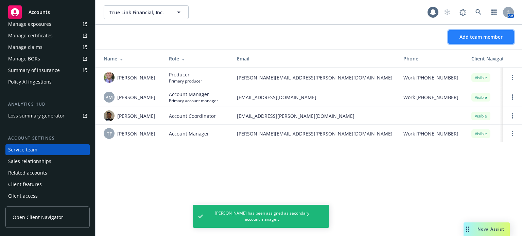
click at [471, 37] on span "Add team member" at bounding box center [481, 37] width 43 height 6
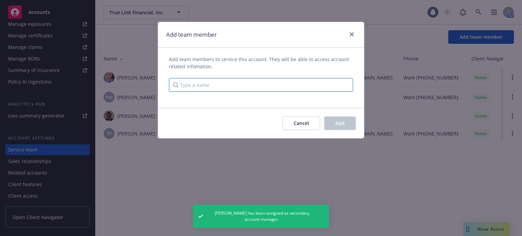
click at [221, 87] on input "Type a name" at bounding box center [261, 85] width 184 height 14
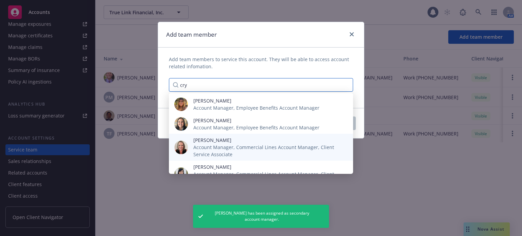
type input "cry"
click at [207, 144] on span "Crystal Kuenzler" at bounding box center [268, 140] width 149 height 7
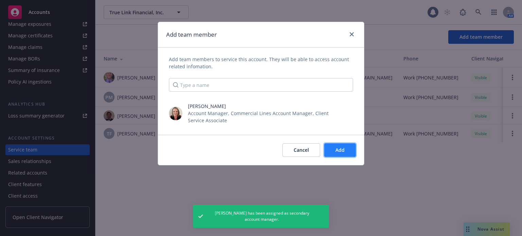
click at [336, 149] on button "Add" at bounding box center [341, 151] width 32 height 14
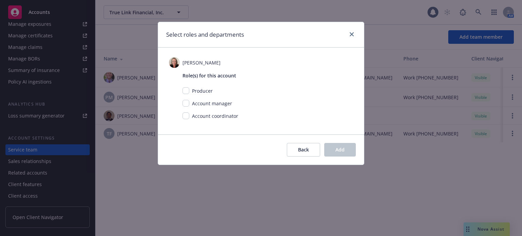
drag, startPoint x: 181, startPoint y: 102, endPoint x: 204, endPoint y: 107, distance: 23.2
click at [182, 103] on div "Role(s) for this account Producer Account manager Account coordinator" at bounding box center [261, 96] width 184 height 57
drag, startPoint x: 186, startPoint y: 102, endPoint x: 193, endPoint y: 105, distance: 7.8
click at [187, 102] on input "checkbox" at bounding box center [186, 103] width 7 height 7
checkbox input "true"
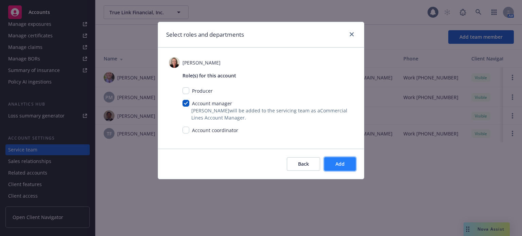
click at [348, 162] on button "Add" at bounding box center [341, 164] width 32 height 14
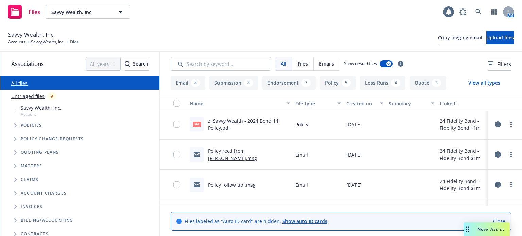
scroll to position [102, 0]
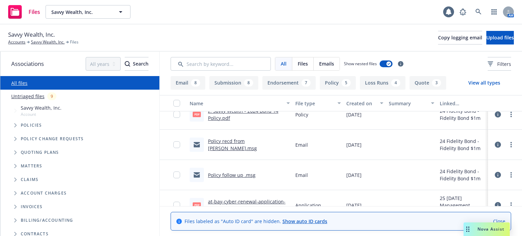
click at [253, 144] on link "Policy recd from [PERSON_NAME].msg" at bounding box center [232, 145] width 49 height 14
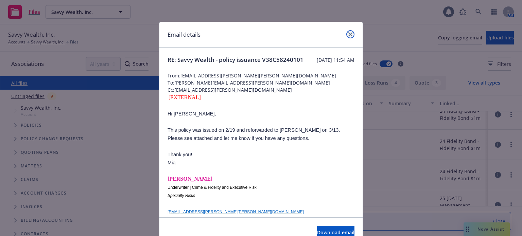
click at [349, 35] on icon "close" at bounding box center [351, 34] width 4 height 4
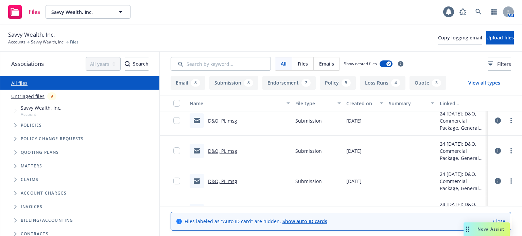
scroll to position [1395, 0]
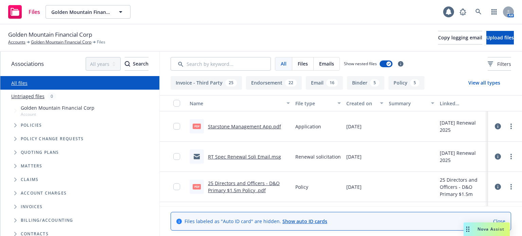
click at [242, 154] on link "RT Spec Renewal Soli Email.msg" at bounding box center [244, 157] width 73 height 6
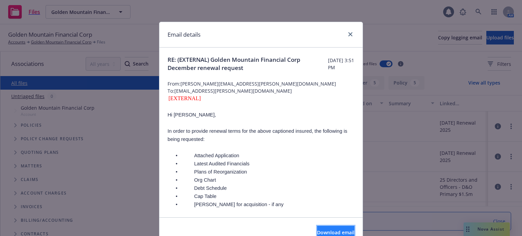
click at [324, 231] on span "Download email" at bounding box center [335, 233] width 37 height 6
